Goal: Task Accomplishment & Management: Use online tool/utility

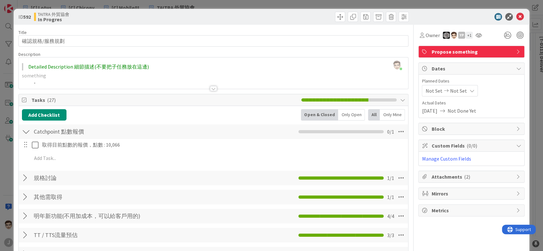
click at [3, 50] on div "ID 592 TAITRA 外貿協會 In Progres Title 9 / 128 確認規格/服務規劃 Description [PERSON_NAME]…" at bounding box center [271, 125] width 543 height 251
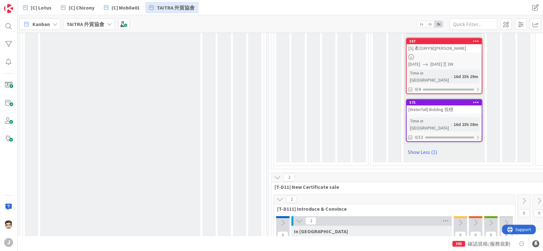
scroll to position [402, 0]
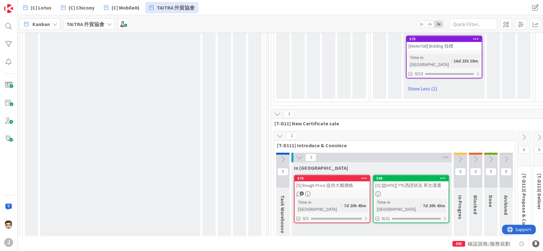
click at [402, 181] on div "[S] ([[DATE]] TTS憑證狀況 單次溝通" at bounding box center [410, 185] width 75 height 8
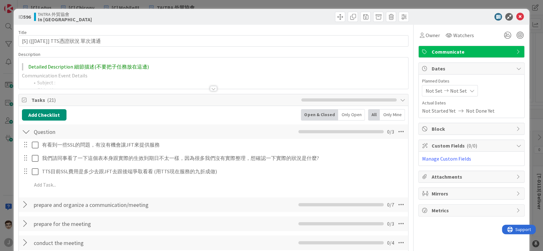
scroll to position [85, 0]
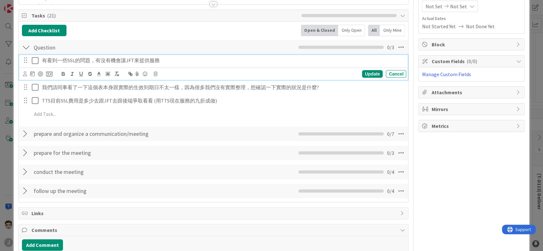
click at [34, 60] on icon at bounding box center [37, 61] width 10 height 8
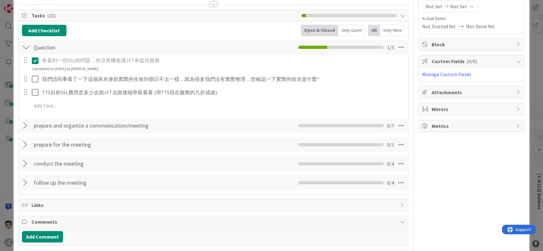
click at [36, 72] on div "有看到一些SSL的問題，有沒有機會讓JFT來提供服務 Update Cancel Completed on [DATE] by [PERSON_NAME] 我…" at bounding box center [213, 84] width 383 height 59
click at [31, 78] on div at bounding box center [31, 79] width 18 height 11
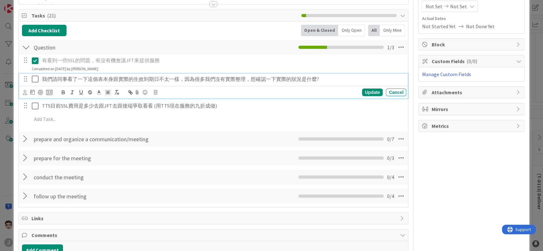
click at [35, 78] on icon at bounding box center [37, 79] width 10 height 8
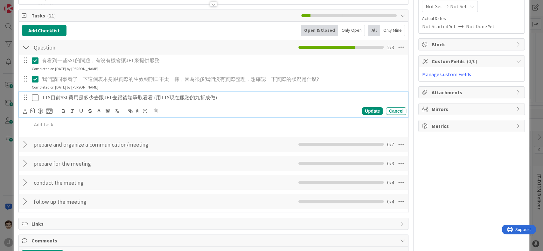
click at [37, 97] on icon at bounding box center [37, 98] width 10 height 8
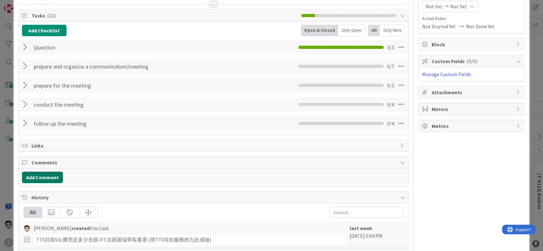
click at [48, 178] on button "Add Comment" at bounding box center [42, 177] width 41 height 11
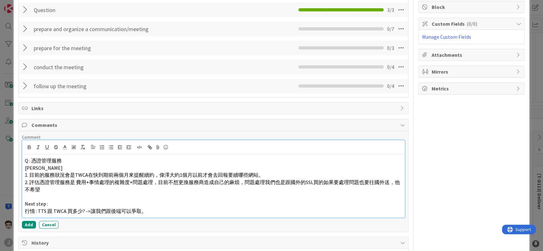
scroll to position [169, 0]
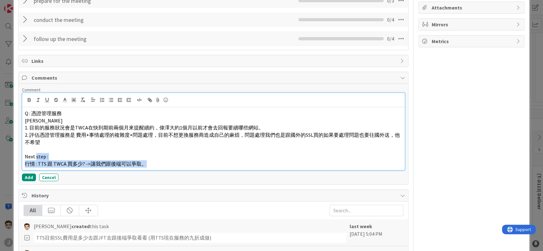
drag, startPoint x: 142, startPoint y: 165, endPoint x: 36, endPoint y: 159, distance: 106.6
click at [36, 159] on div "Q : 憑證管理服務 偉澤 1. 目前的服務狀況會是TWCA在快到期前兩個月來提醒續約，偉澤大約1個月以前才會去回報要續哪些網站。 2. 評估憑證管理服務是 …" at bounding box center [213, 138] width 382 height 63
click at [56, 162] on span "行情 : TTS 跟 TWCA 買多少? ->讓我們跟後端可以爭取。" at bounding box center [86, 164] width 122 height 6
drag, startPoint x: 38, startPoint y: 164, endPoint x: 163, endPoint y: 164, distance: 124.6
click at [163, 164] on p "行情 : TTS 跟 TWCA 買多少? ->讓我們跟後端可以爭取。" at bounding box center [213, 163] width 377 height 7
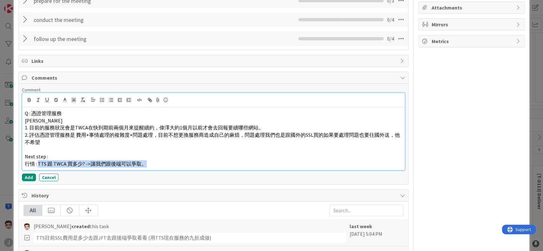
copy span "TTS 跟 TWCA 買多少? ->讓我們跟後端可以爭取。"
click at [92, 162] on span "行情 : TTS 跟 TWCA 買多少? ->讓我們跟後端可以爭取。" at bounding box center [86, 164] width 122 height 6
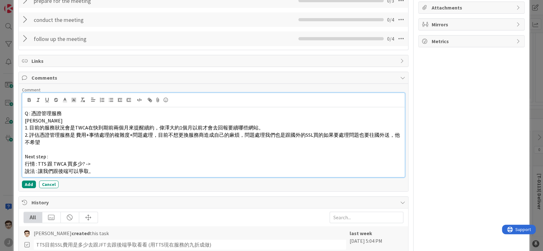
click at [89, 164] on span "行情 : TTS 跟 TWCA 買多少? ->" at bounding box center [58, 164] width 66 height 6
click at [22, 181] on button "Add" at bounding box center [29, 185] width 14 height 8
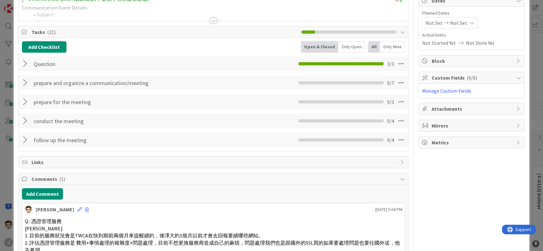
scroll to position [42, 0]
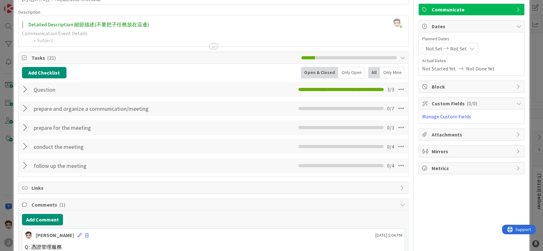
click at [24, 90] on div at bounding box center [26, 89] width 8 height 11
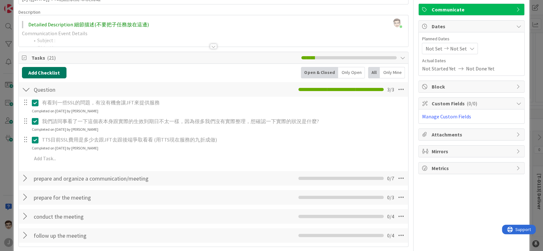
click at [44, 75] on button "Add Checklist" at bounding box center [44, 72] width 44 height 11
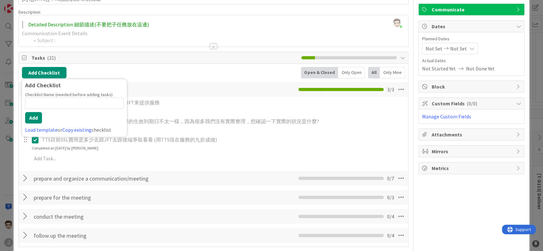
type input "ˇ"
type input "A"
type input "Next step"
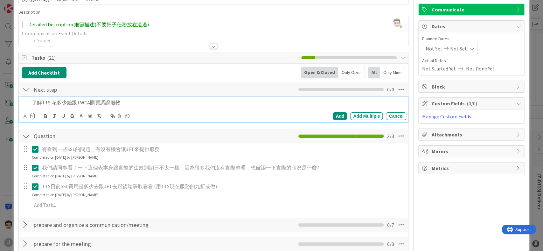
click at [150, 107] on div "了解TTS 花多少錢跟TWCA購買憑證服物" at bounding box center [217, 102] width 377 height 11
click at [335, 115] on div "Add" at bounding box center [339, 117] width 14 height 8
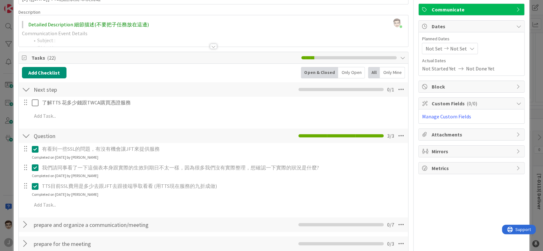
scroll to position [0, 0]
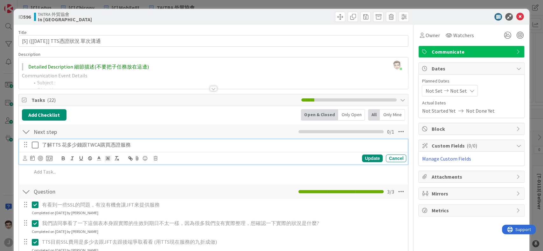
click at [62, 143] on p "了解TTS 花多少錢跟TWCA購買憑證服務" at bounding box center [222, 144] width 361 height 7
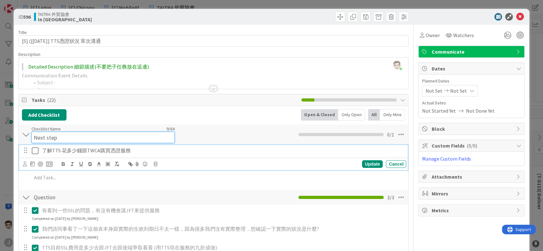
click at [67, 129] on div "Checklist Name 9 / 64 Next step" at bounding box center [102, 134] width 143 height 17
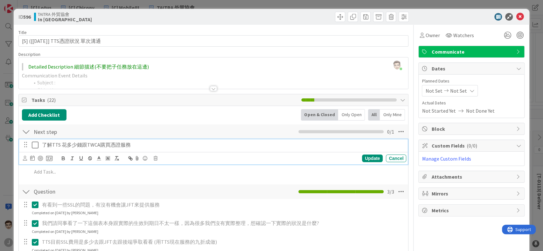
click at [72, 148] on p "了解TTS 花多少錢跟TWCA購買憑證服務" at bounding box center [222, 144] width 361 height 7
click at [42, 144] on p "了解TTS 花多少錢跟TWCA購買憑證服務" at bounding box center [222, 144] width 361 height 7
click at [363, 157] on div "Update" at bounding box center [372, 159] width 21 height 8
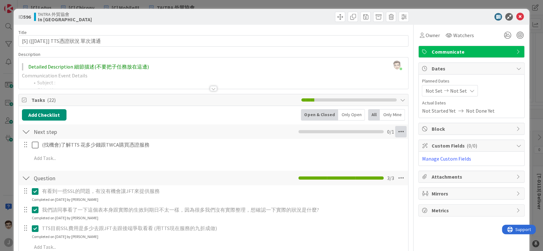
click at [395, 133] on icon at bounding box center [400, 131] width 11 height 11
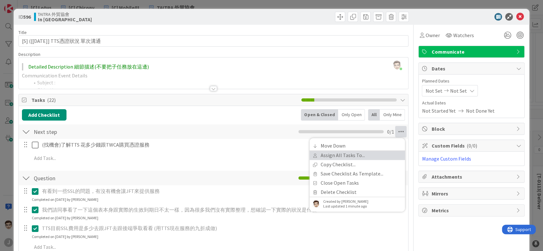
click at [367, 157] on link "Assign All Tasks To..." at bounding box center [356, 155] width 95 height 9
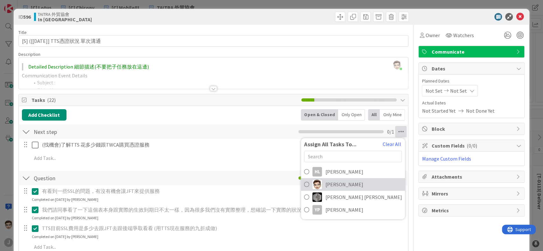
click at [351, 183] on span "[PERSON_NAME]" at bounding box center [344, 185] width 38 height 8
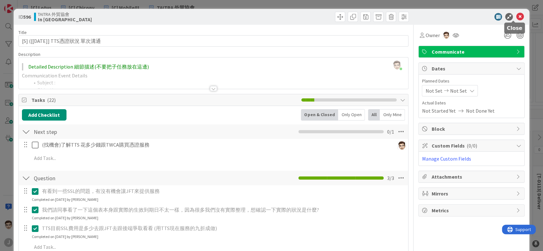
click at [515, 18] on icon at bounding box center [519, 17] width 8 height 8
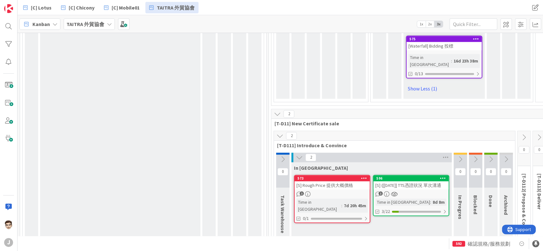
click at [361, 176] on icon at bounding box center [364, 178] width 6 height 4
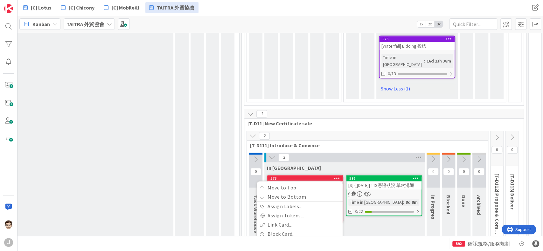
scroll to position [402, 28]
click at [361, 153] on div "2" at bounding box center [343, 158] width 160 height 10
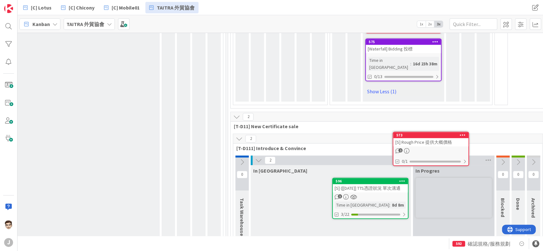
scroll to position [399, 44]
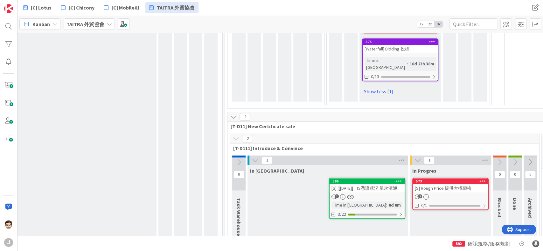
click at [254, 157] on icon at bounding box center [255, 160] width 7 height 7
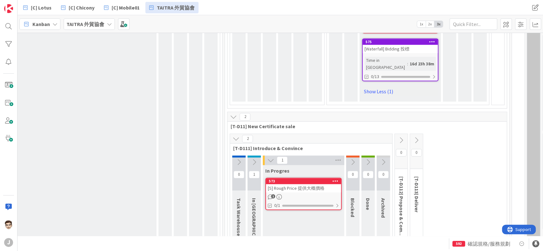
click at [254, 159] on icon at bounding box center [253, 162] width 7 height 7
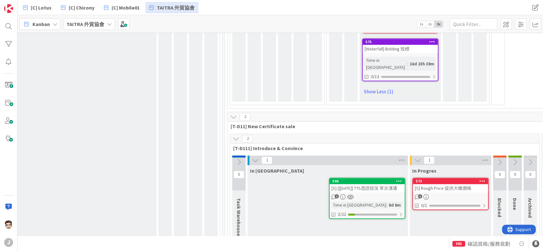
click at [299, 165] on div "In Queue 596 [S] ([[DATE]] TTS憑證狀況 單次溝通 1 Time in Column : 8d 8m 3/22" at bounding box center [327, 214] width 160 height 99
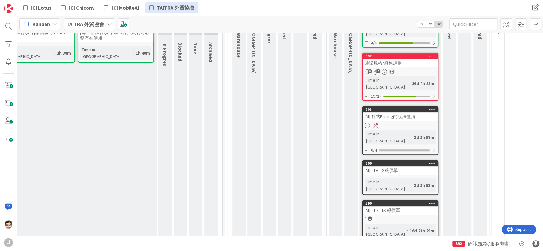
scroll to position [127, 44]
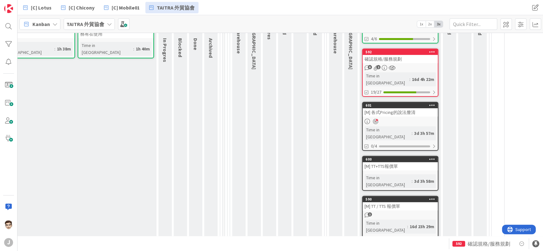
click at [412, 59] on div "確認規格/服務規劃" at bounding box center [399, 59] width 75 height 8
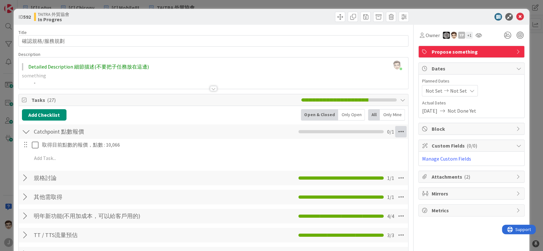
click at [395, 135] on icon at bounding box center [400, 131] width 11 height 11
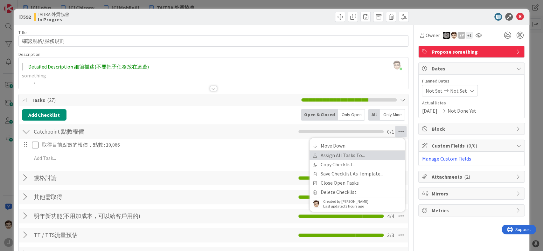
click at [358, 157] on link "Assign All Tasks To..." at bounding box center [356, 155] width 95 height 9
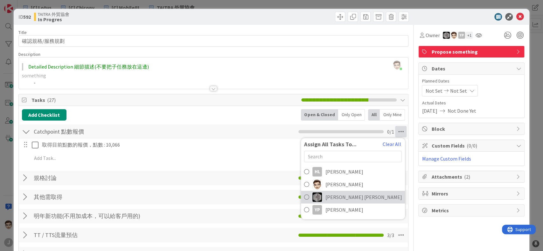
click at [351, 196] on link "[PERSON_NAME] [PERSON_NAME]" at bounding box center [353, 197] width 104 height 13
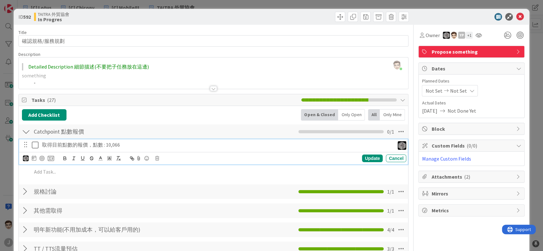
click at [149, 149] on div "取得目前點數的報價，點數 : 10,066" at bounding box center [216, 145] width 355 height 11
click at [94, 147] on p "取得目前點數的報價，點數 : 10,066" at bounding box center [217, 144] width 350 height 7
click at [366, 161] on div "Update" at bounding box center [372, 159] width 21 height 8
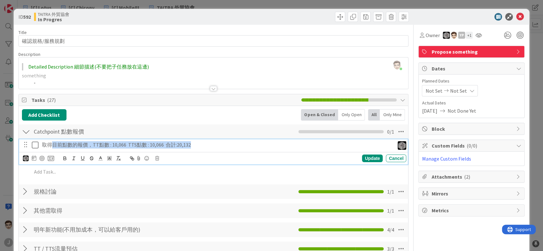
drag, startPoint x: 150, startPoint y: 145, endPoint x: 50, endPoint y: 144, distance: 99.8
click at [50, 144] on p "取得目前點數的報價，TT點數 : 10,066 TTS點數 : 10,066 合計:20,132" at bounding box center [217, 144] width 350 height 7
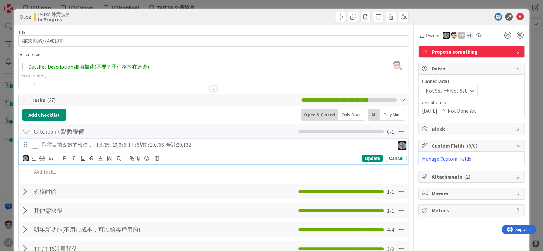
click at [201, 113] on div "Add Checklist Open & Closed Only Open All Only Mine" at bounding box center [213, 114] width 383 height 11
